Goal: Transaction & Acquisition: Purchase product/service

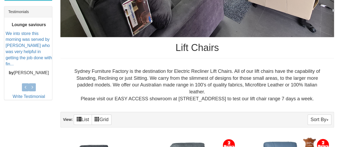
scroll to position [214, 0]
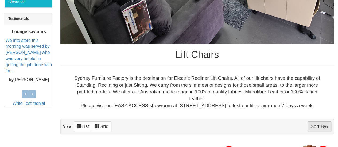
click at [311, 122] on button "Sort By" at bounding box center [320, 127] width 24 height 10
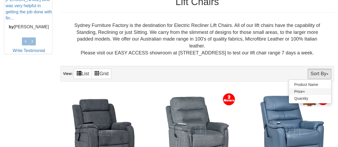
scroll to position [267, 0]
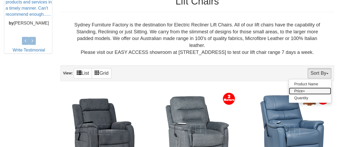
click at [316, 88] on link "Price+" at bounding box center [310, 91] width 42 height 7
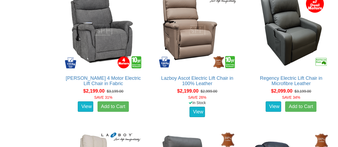
scroll to position [919, 0]
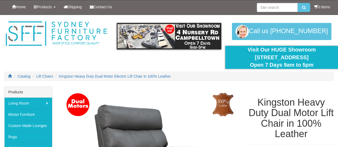
scroll to position [80, 0]
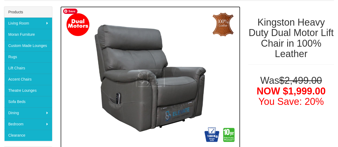
click at [169, 70] on img at bounding box center [150, 78] width 180 height 144
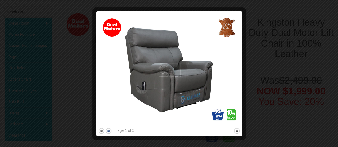
click at [109, 131] on button "next" at bounding box center [108, 131] width 7 height 7
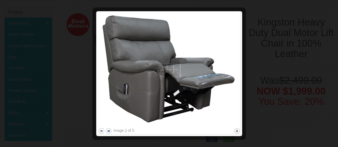
click at [109, 131] on button "next" at bounding box center [108, 131] width 7 height 7
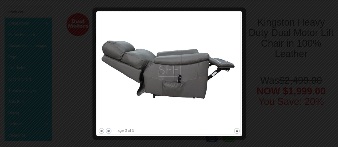
click at [109, 131] on button "next" at bounding box center [108, 131] width 7 height 7
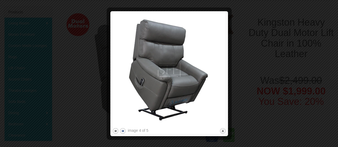
click at [123, 130] on button "next" at bounding box center [123, 131] width 7 height 7
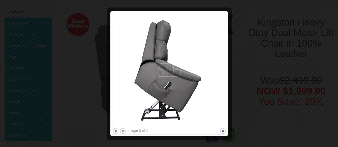
click at [221, 132] on button "close" at bounding box center [223, 131] width 7 height 7
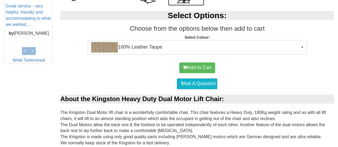
scroll to position [226, 0]
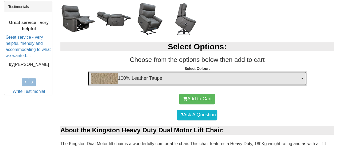
click at [301, 77] on button "100% Leather Taupe" at bounding box center [197, 78] width 219 height 14
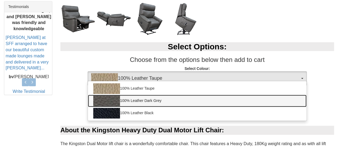
click at [213, 103] on link "100% Leather Dark Grey" at bounding box center [197, 101] width 218 height 12
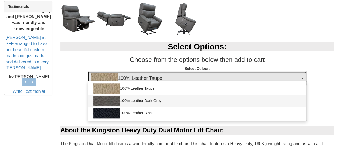
select select "1825"
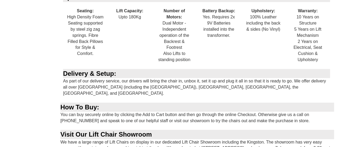
scroll to position [599, 0]
